Goal: Information Seeking & Learning: Learn about a topic

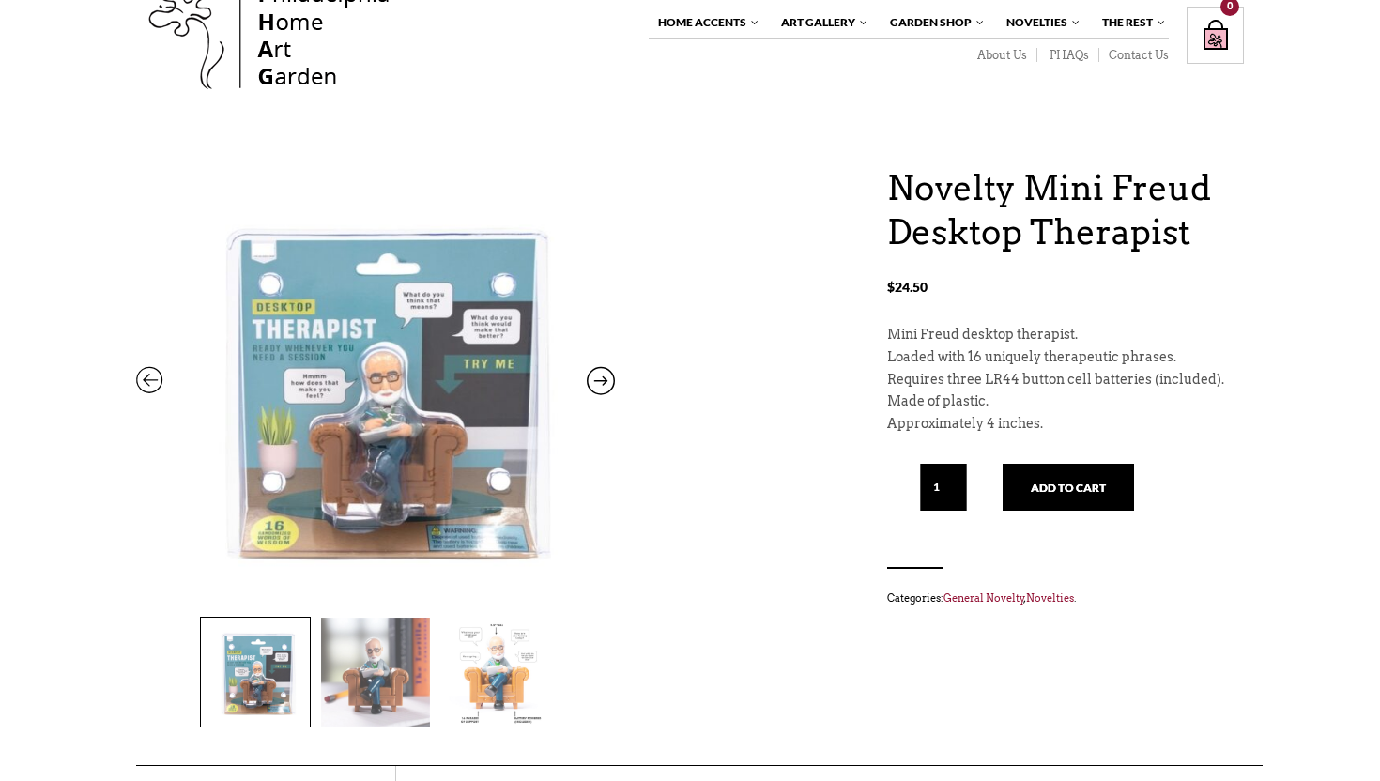
scroll to position [62, 0]
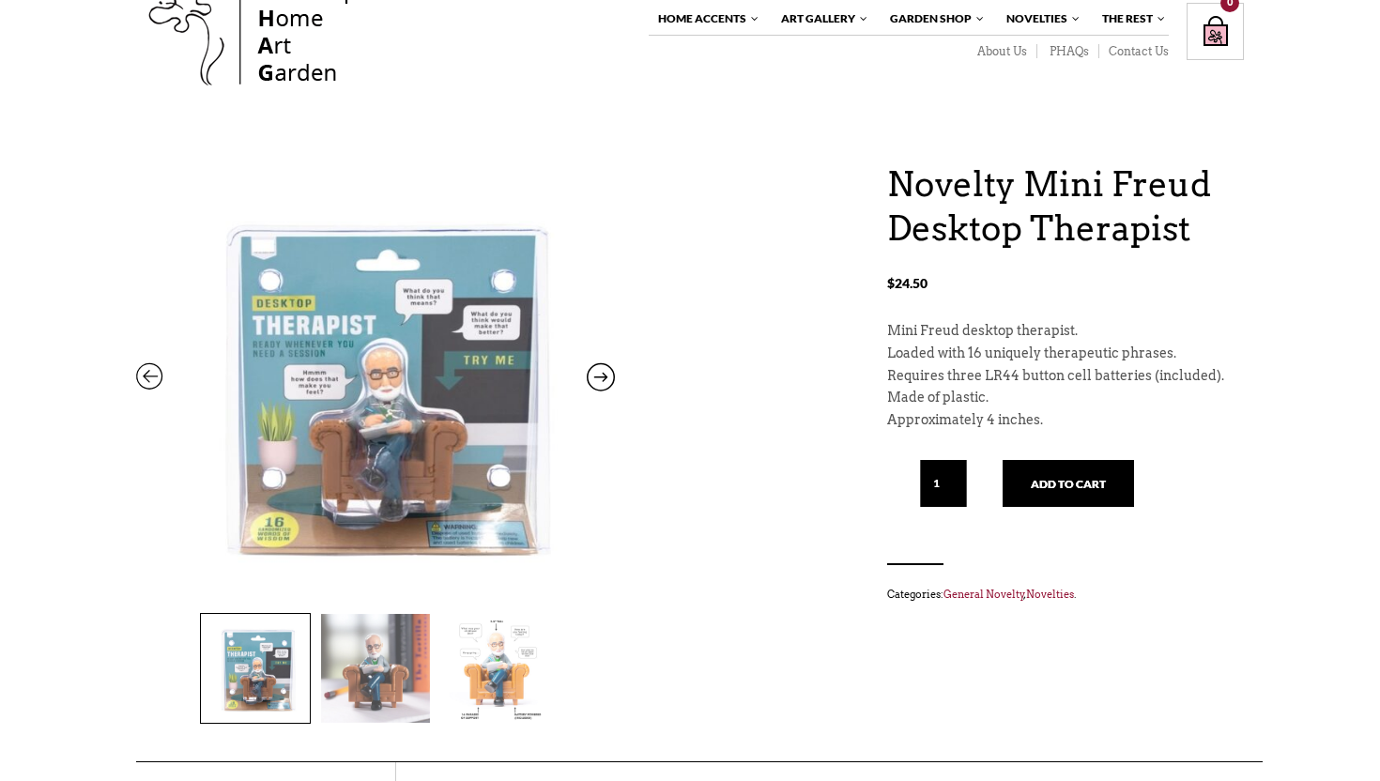
click at [409, 694] on img at bounding box center [375, 668] width 109 height 109
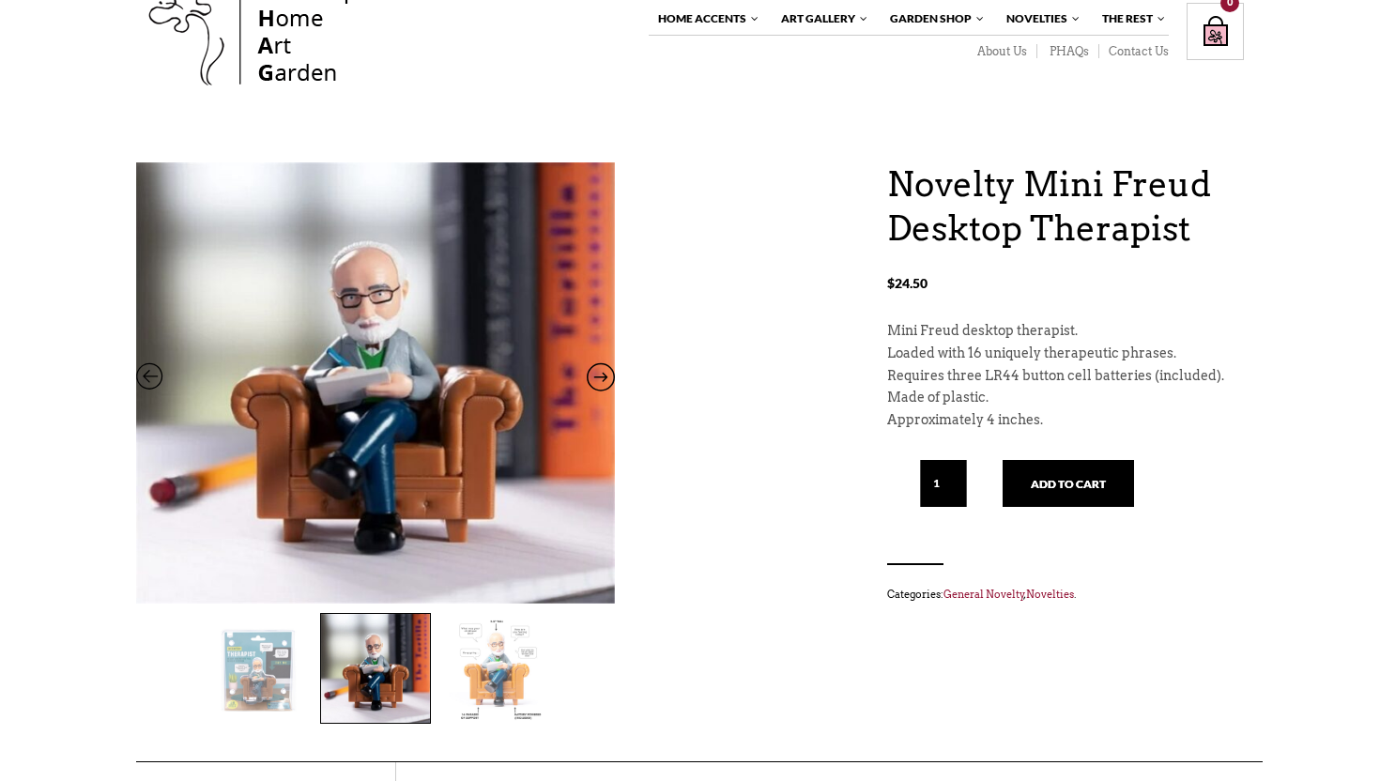
click at [491, 675] on img at bounding box center [495, 668] width 109 height 109
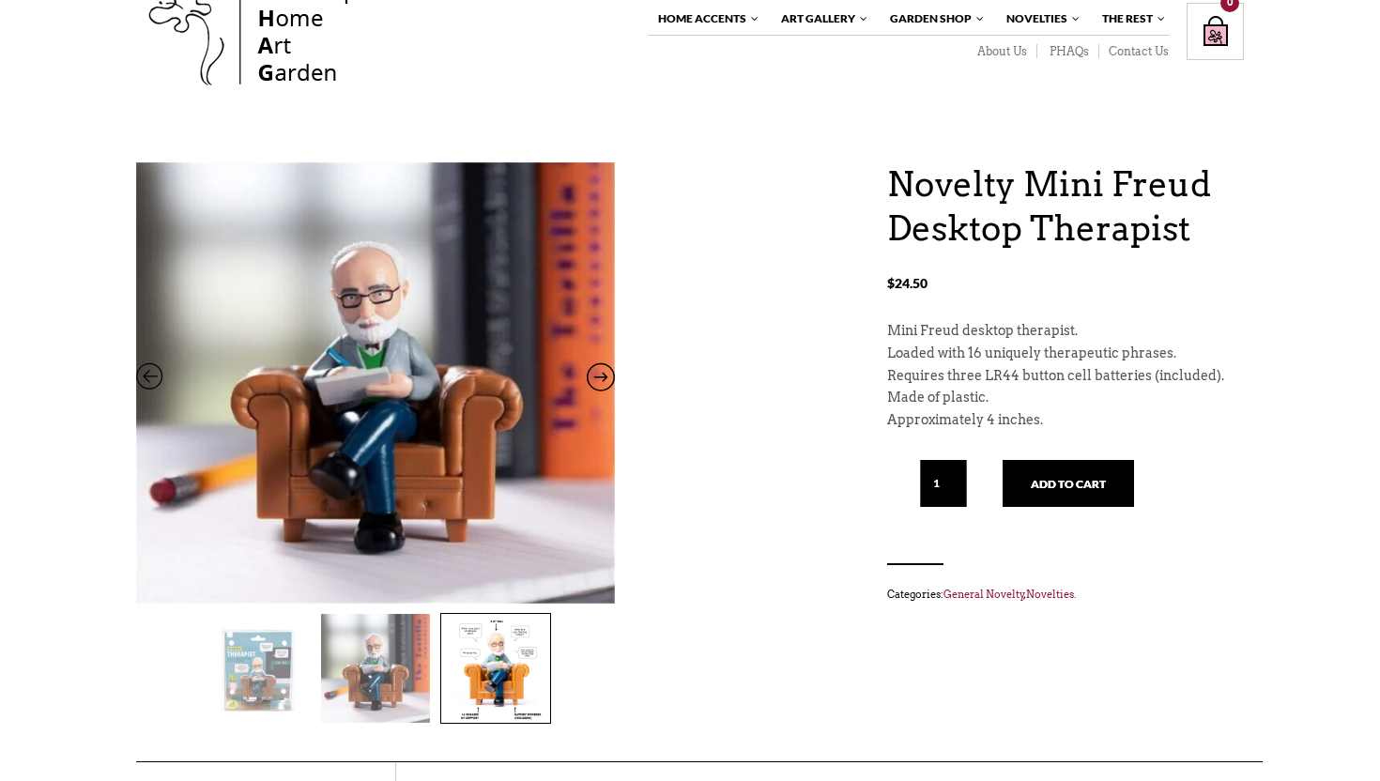
click at [528, 681] on img at bounding box center [495, 668] width 109 height 109
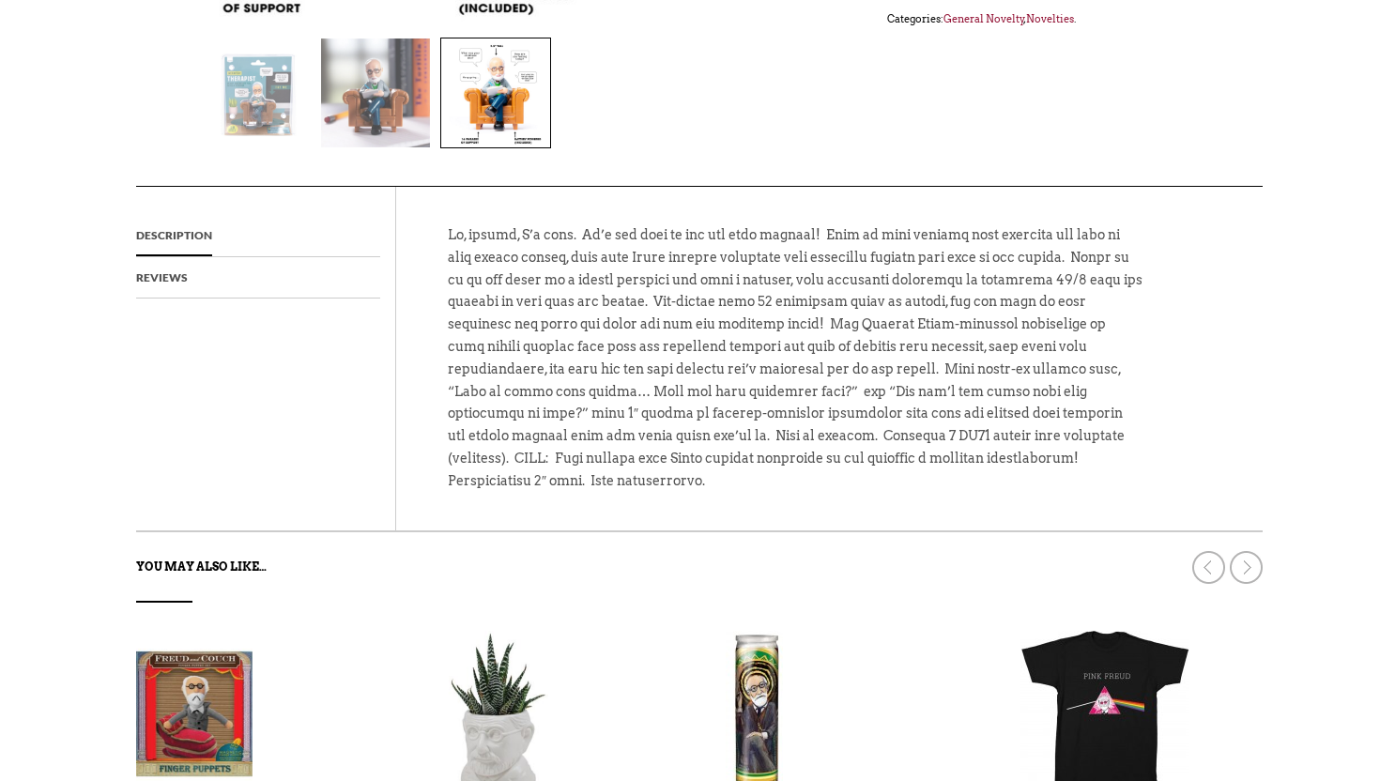
scroll to position [557, 0]
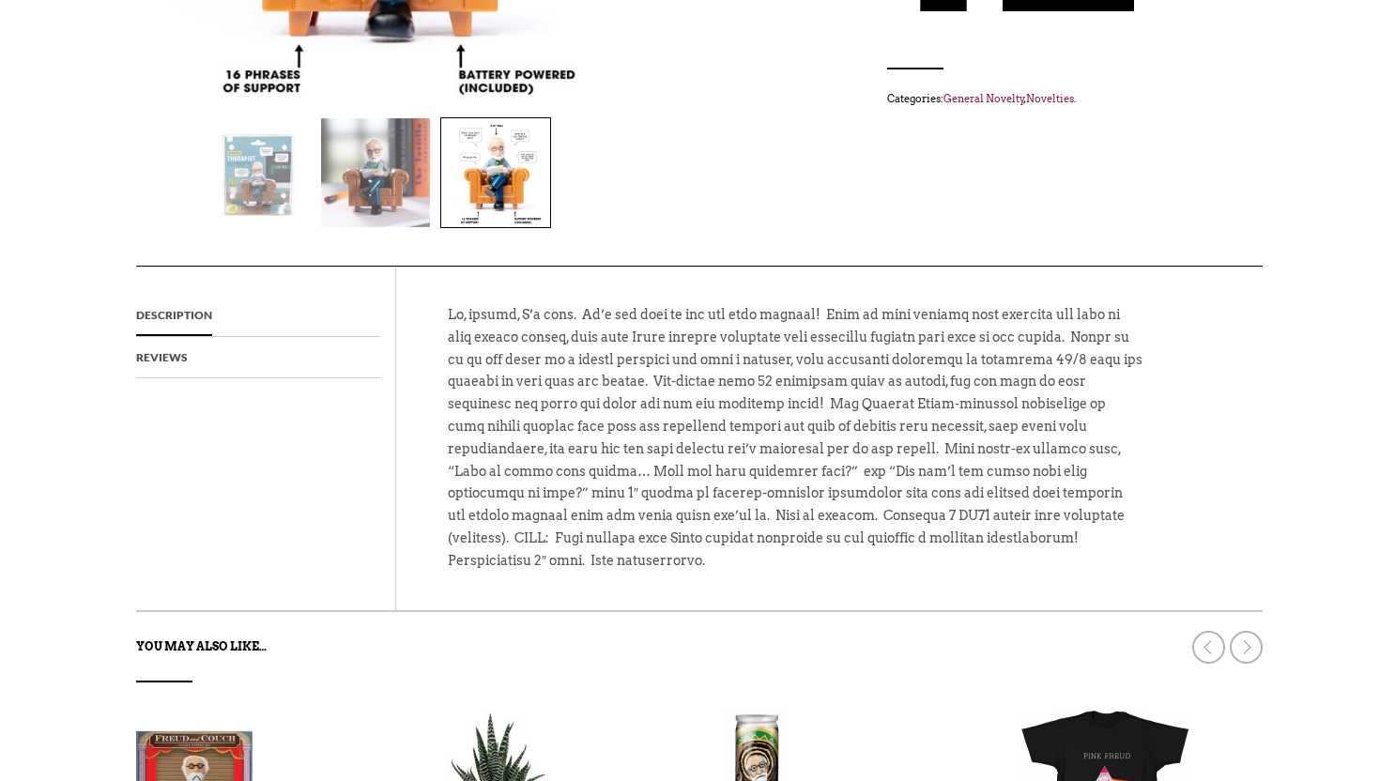
click at [186, 355] on li "Reviews" at bounding box center [258, 358] width 244 height 42
click at [185, 346] on link "Reviews" at bounding box center [162, 357] width 52 height 41
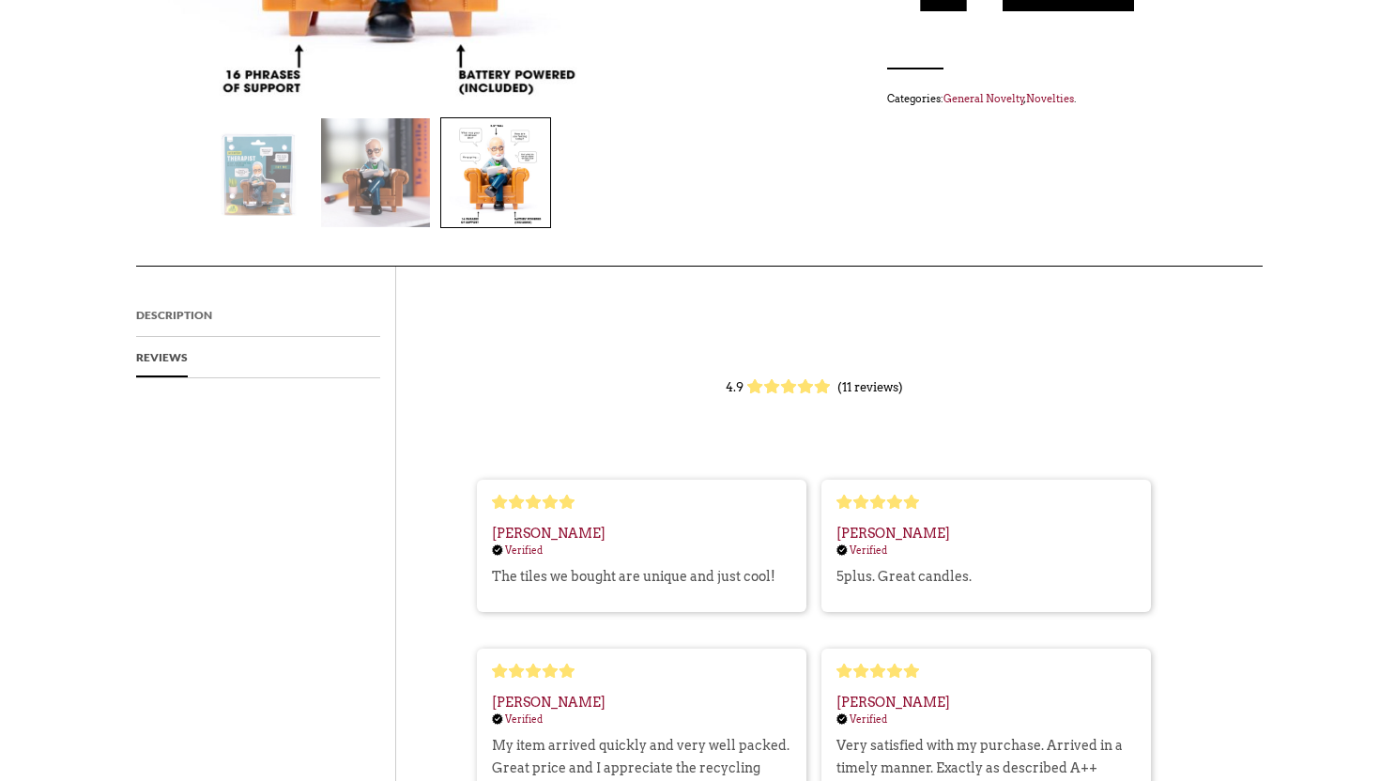
click at [176, 328] on link "Description" at bounding box center [174, 315] width 76 height 41
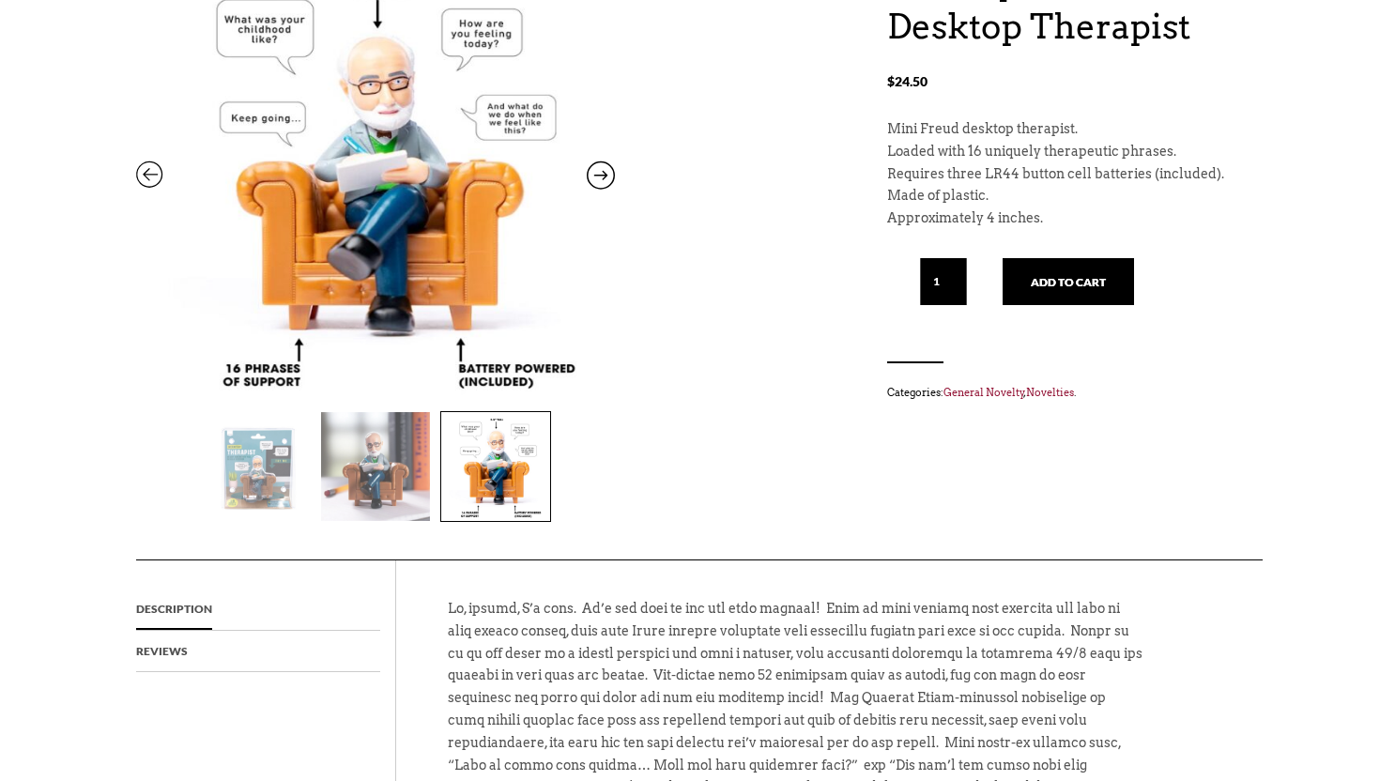
scroll to position [0, 0]
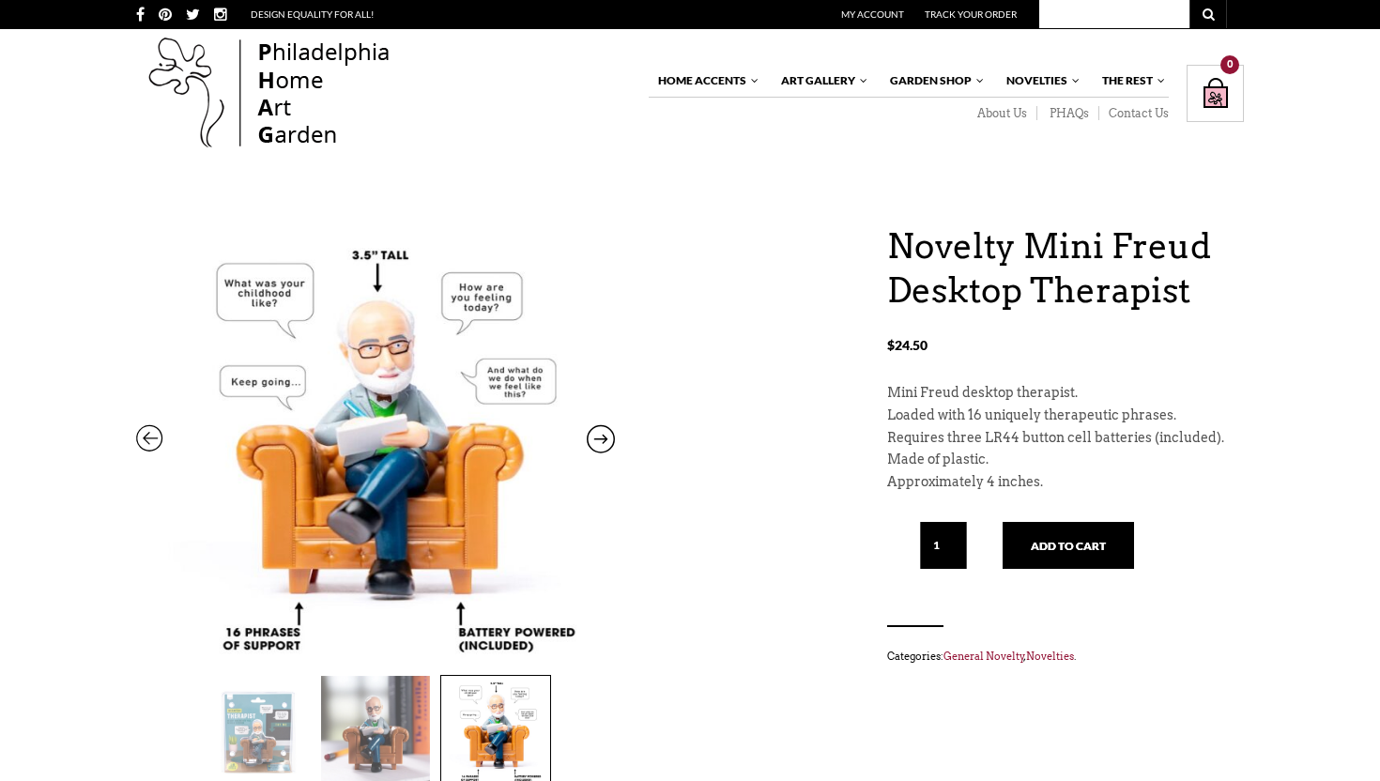
click at [155, 435] on icon at bounding box center [150, 443] width 28 height 24
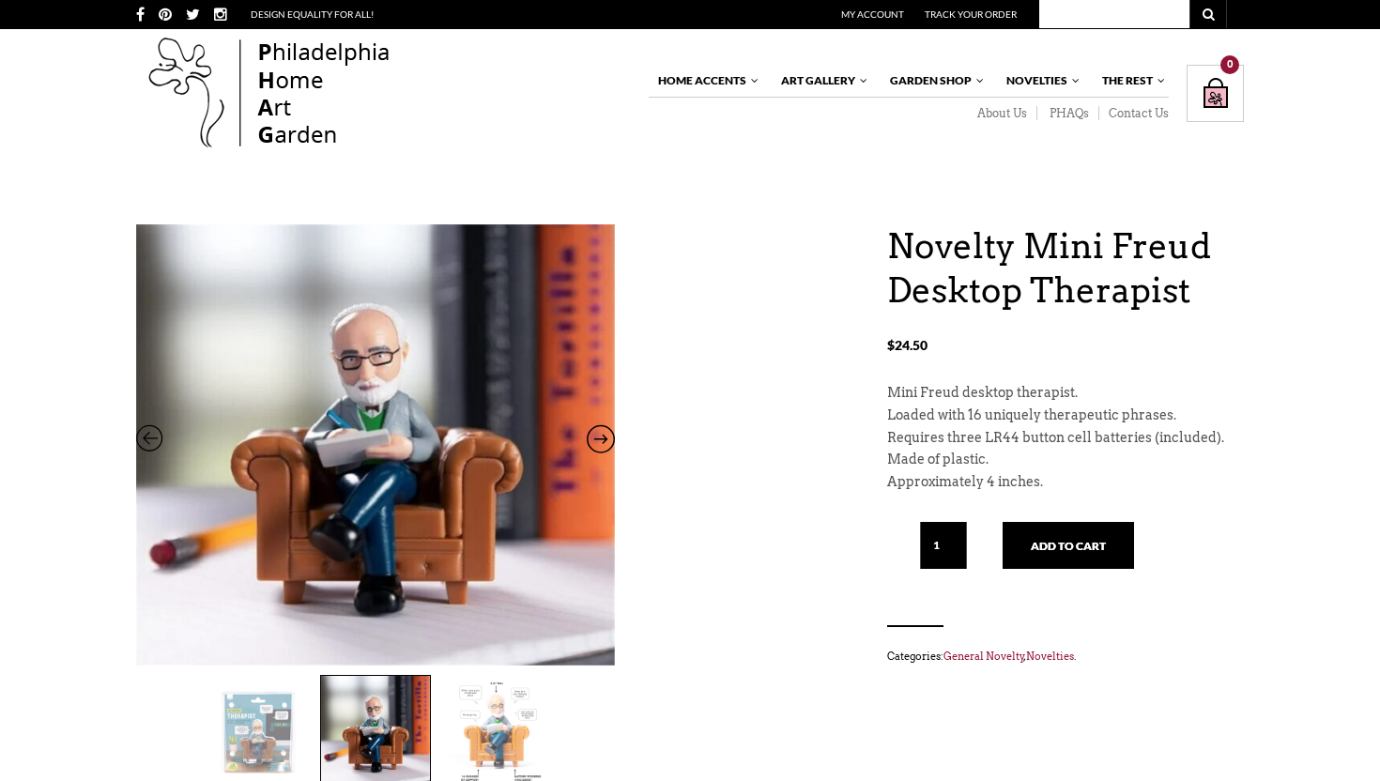
click at [144, 442] on icon at bounding box center [150, 443] width 28 height 24
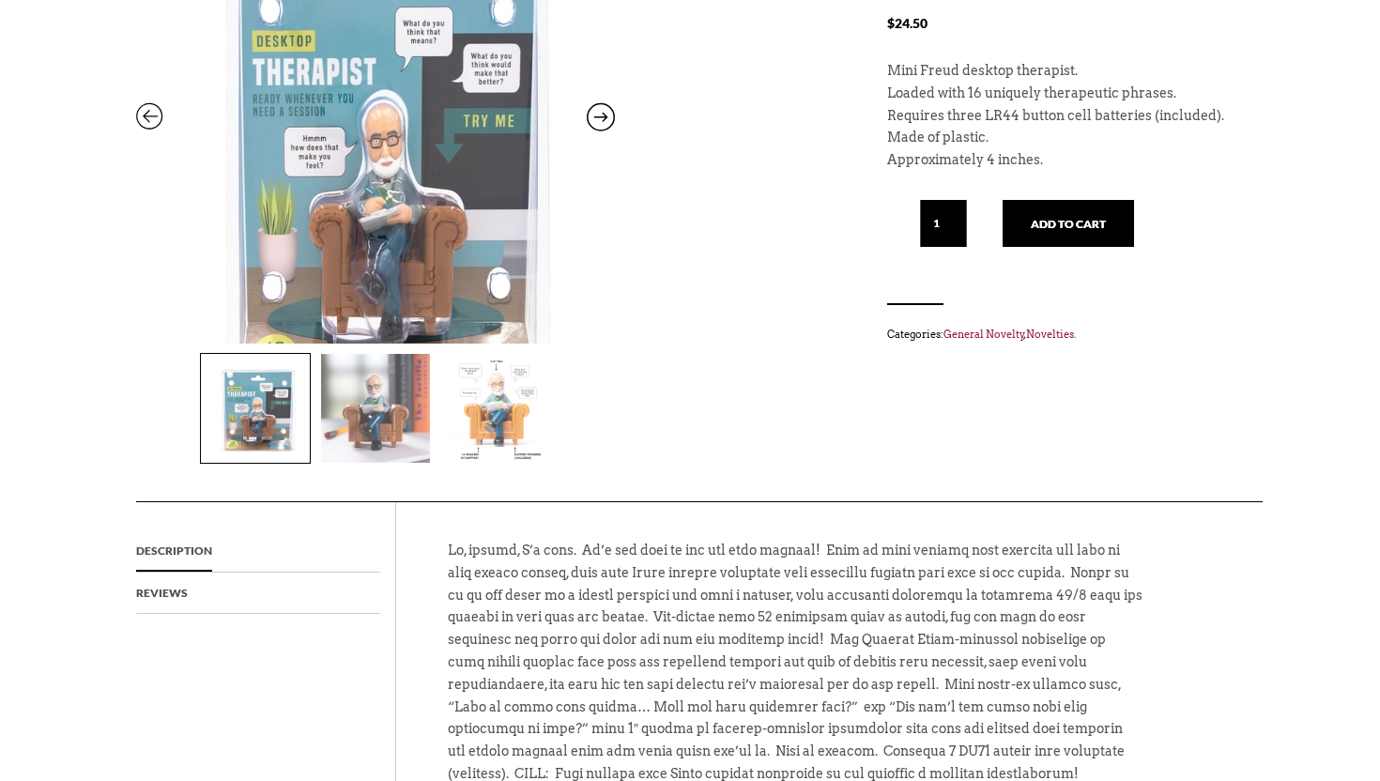
scroll to position [427, 0]
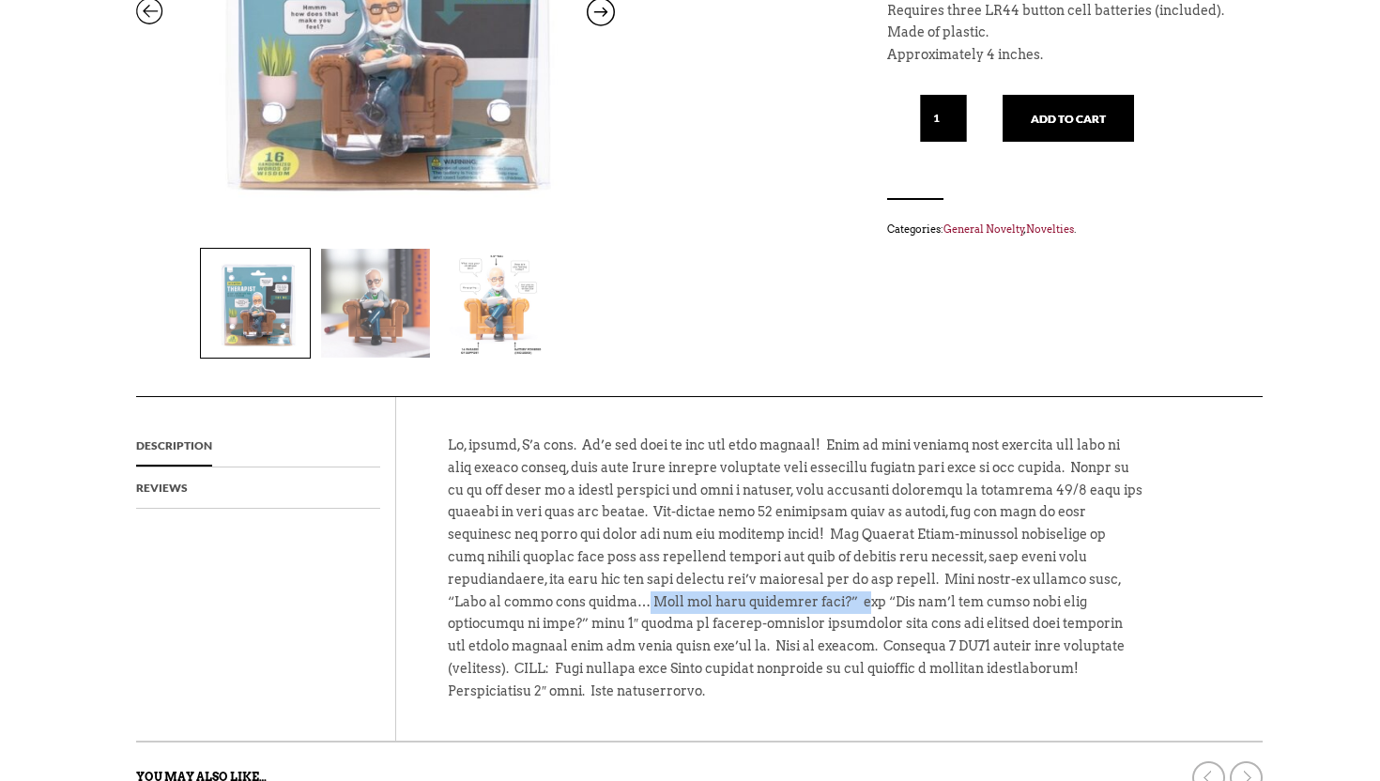
drag, startPoint x: 506, startPoint y: 598, endPoint x: 723, endPoint y: 595, distance: 216.8
click at [726, 598] on p at bounding box center [795, 578] width 694 height 287
click at [745, 597] on p at bounding box center [795, 578] width 694 height 287
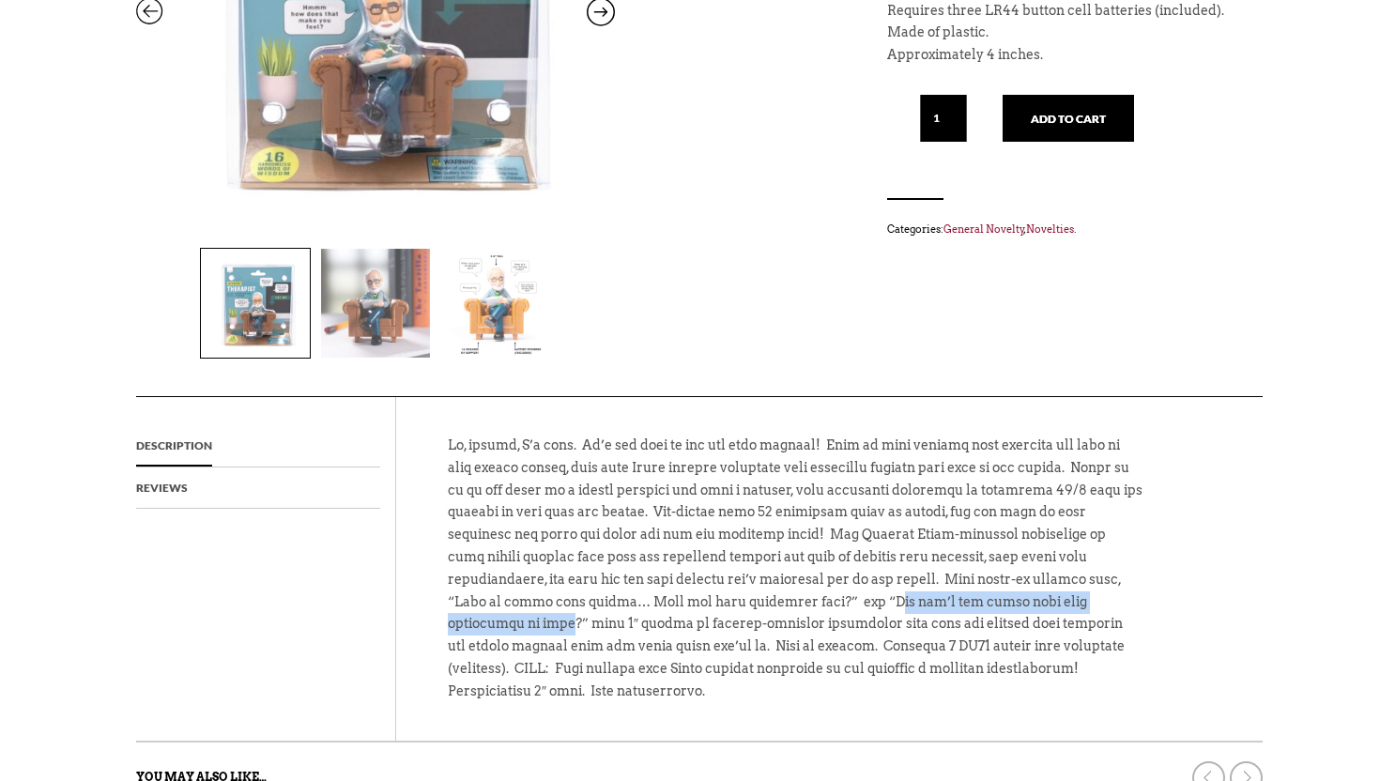
drag, startPoint x: 769, startPoint y: 600, endPoint x: 1079, endPoint y: 609, distance: 310.8
click at [1079, 609] on p at bounding box center [795, 578] width 694 height 287
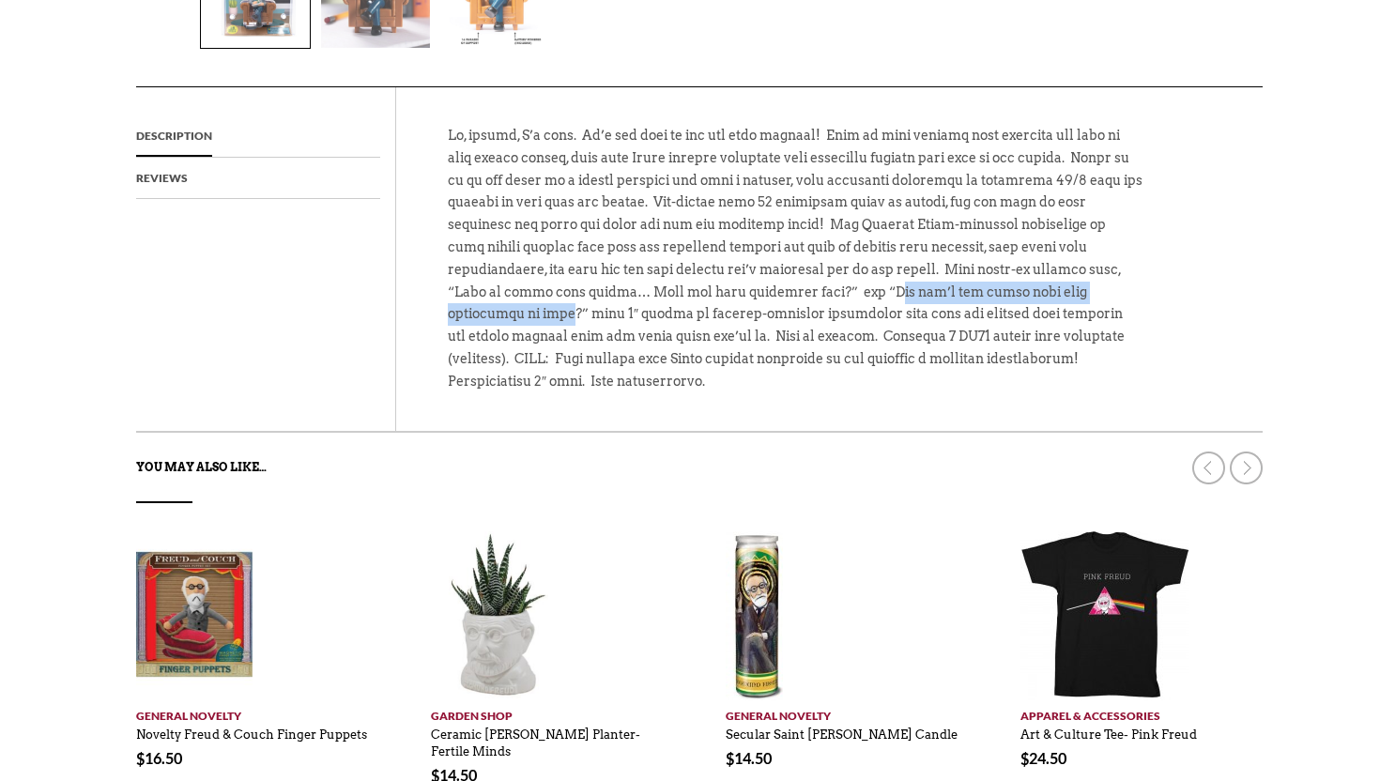
scroll to position [1082, 0]
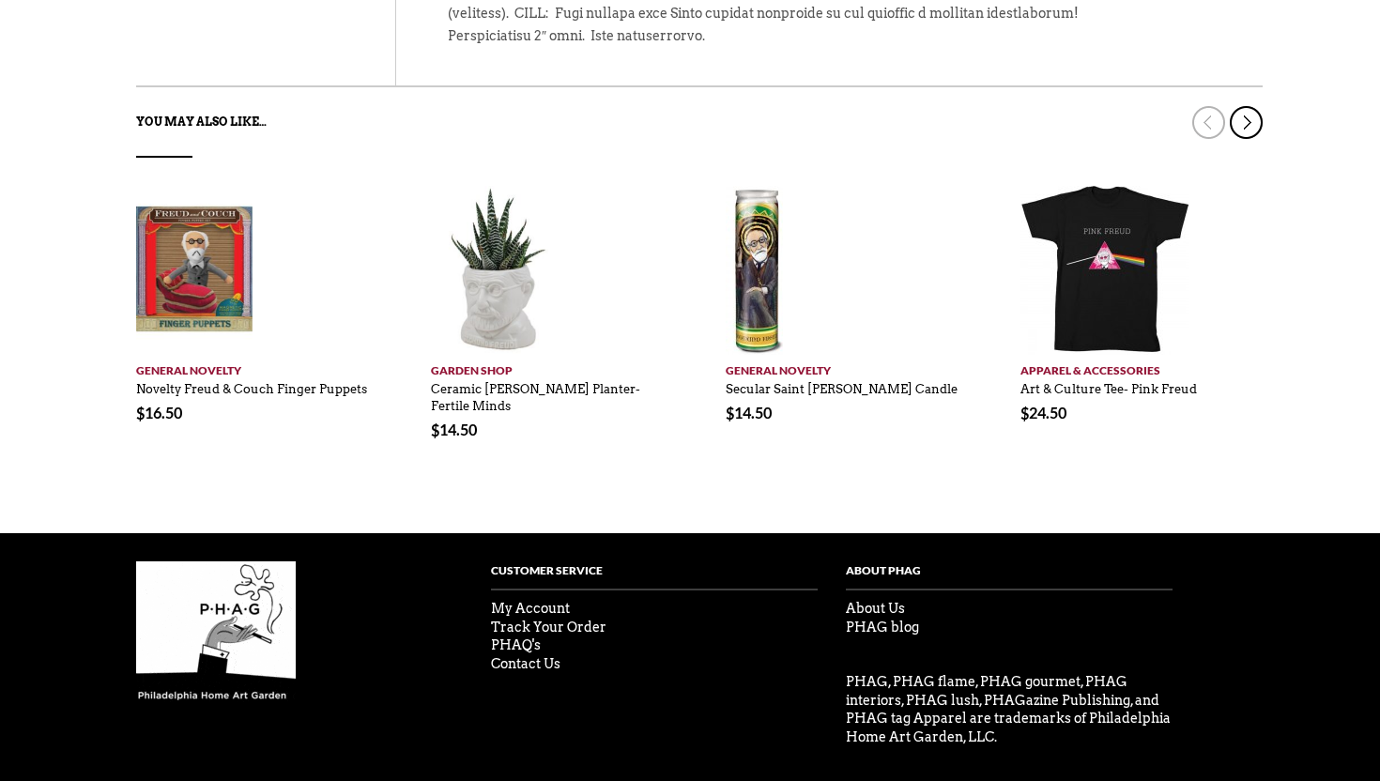
click at [1252, 106] on link at bounding box center [1245, 122] width 33 height 33
click at [1248, 106] on link at bounding box center [1245, 122] width 33 height 33
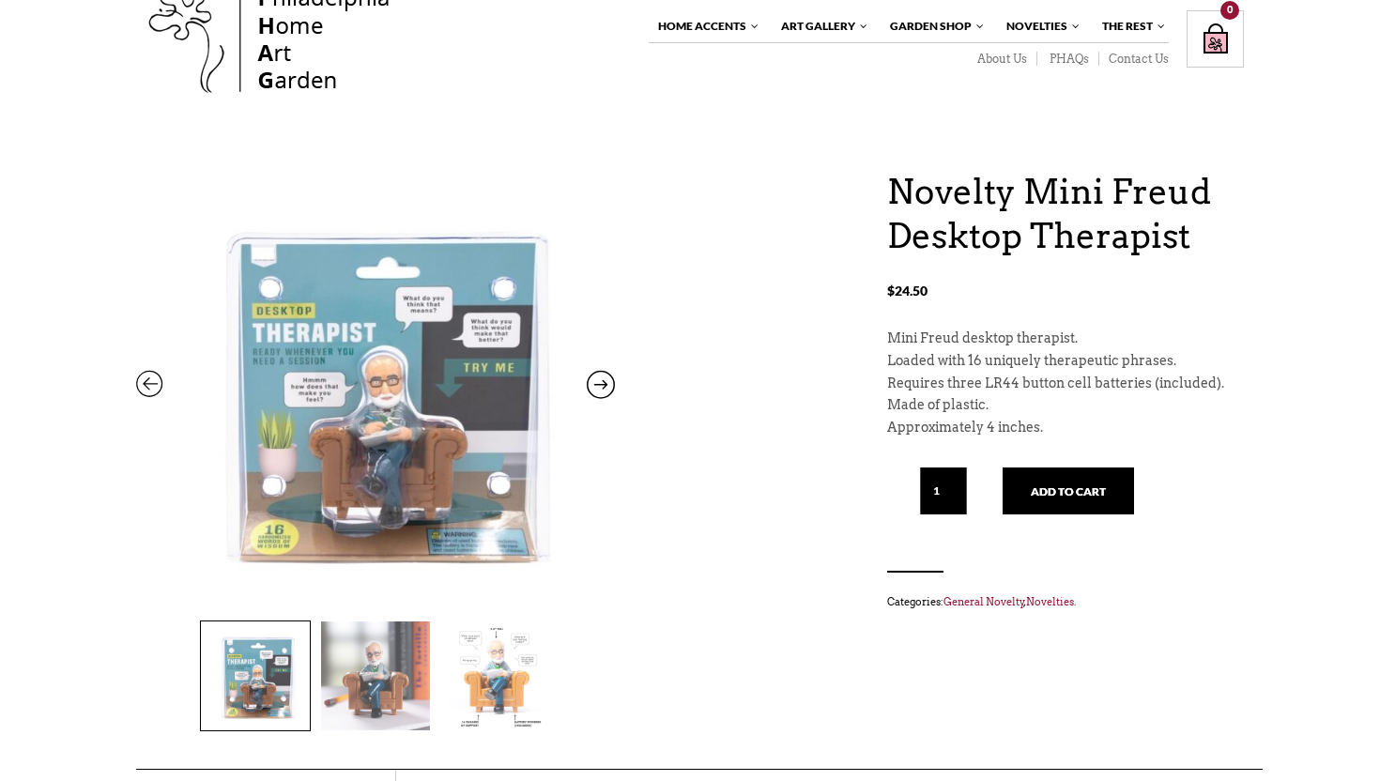
scroll to position [0, 0]
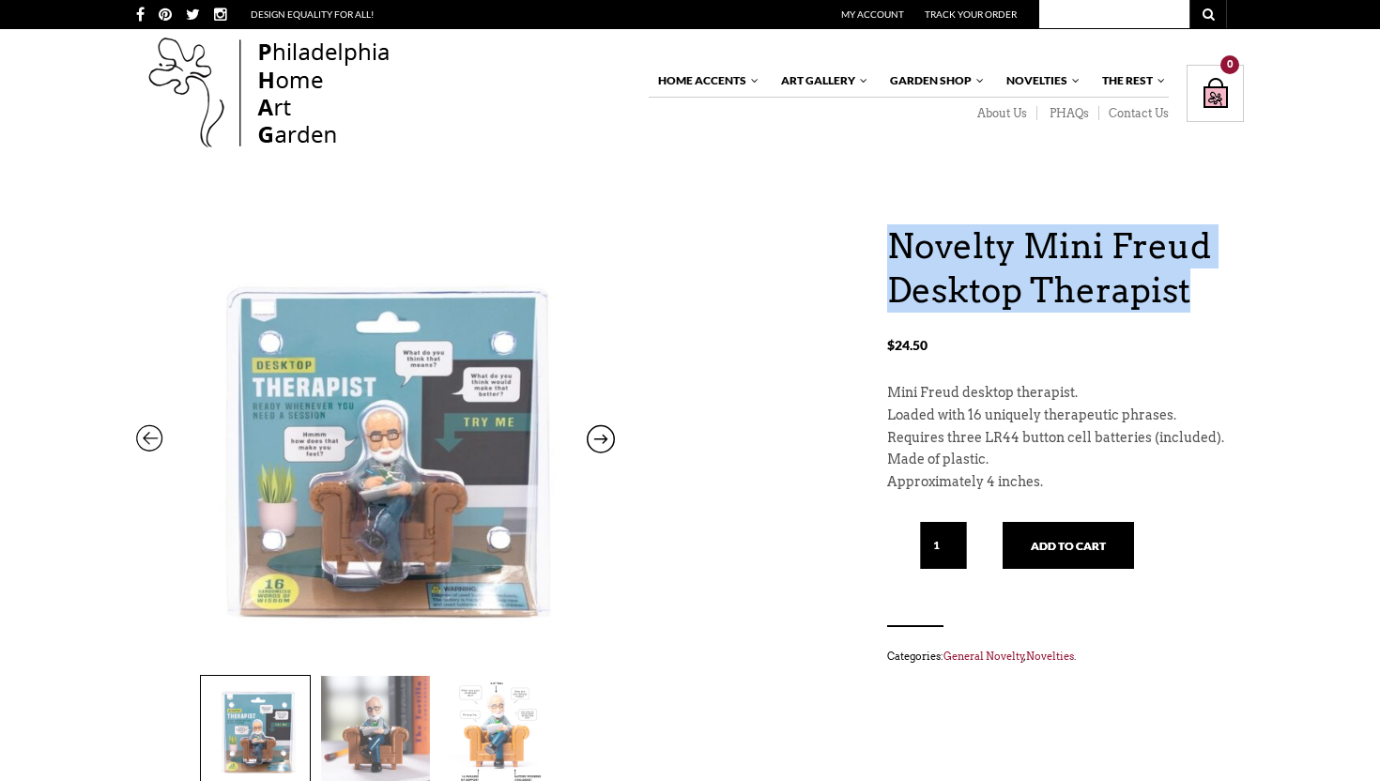
drag, startPoint x: 880, startPoint y: 247, endPoint x: 1201, endPoint y: 328, distance: 331.0
click at [1201, 328] on div "Novelty Mini Freud Desktop Therapist $ 24.50 Novelty Mini Freud Desktop Therapi…" at bounding box center [689, 523] width 1107 height 599
copy div "Novelty Mini Freud Desktop Therapist"
